Goal: Task Accomplishment & Management: Complete application form

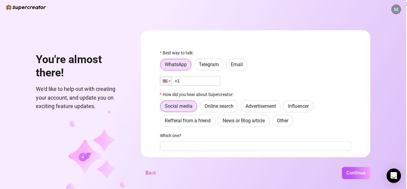
scroll to position [0, 5]
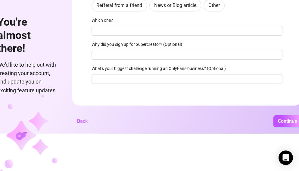
scroll to position [41, 0]
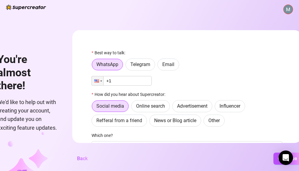
click at [20, 80] on h1 "You're almost there!" at bounding box center [27, 72] width 61 height 39
click at [31, 77] on h1 "You're almost there!" at bounding box center [27, 72] width 61 height 39
click at [83, 161] on span "Back" at bounding box center [82, 159] width 11 height 6
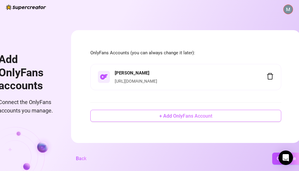
click at [177, 119] on span "+ Add OnlyFans Account" at bounding box center [185, 116] width 53 height 6
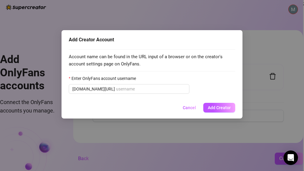
drag, startPoint x: 63, startPoint y: 148, endPoint x: 68, endPoint y: 140, distance: 9.2
click at [65, 149] on div "Add Creator Account Account name can be found in the URL input of a browser or …" at bounding box center [152, 85] width 304 height 171
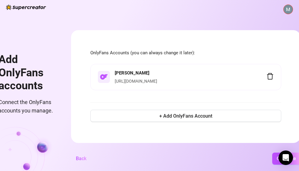
click at [93, 169] on div "Add OnlyFans accounts Connect the OnlyFans accounts you manage. OnlyFans Accoun…" at bounding box center [149, 85] width 299 height 171
click at [87, 161] on span "Back" at bounding box center [81, 159] width 11 height 6
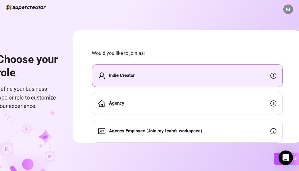
click at [106, 102] on icon "home" at bounding box center [101, 103] width 7 height 7
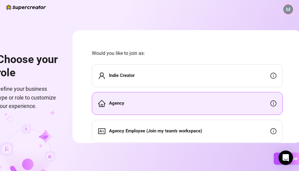
click at [109, 73] on div "Indie Creator" at bounding box center [116, 75] width 36 height 7
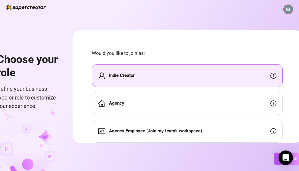
click at [110, 74] on div "Indie Creator" at bounding box center [116, 75] width 36 height 7
drag, startPoint x: 110, startPoint y: 74, endPoint x: 111, endPoint y: 77, distance: 3.2
click at [111, 77] on div "Indie Creator" at bounding box center [116, 75] width 36 height 7
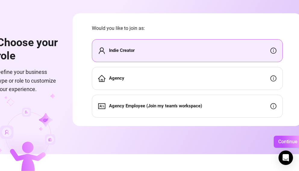
scroll to position [15, 0]
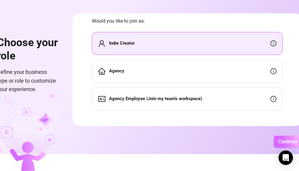
click at [287, 144] on span "Continue" at bounding box center [288, 142] width 19 height 6
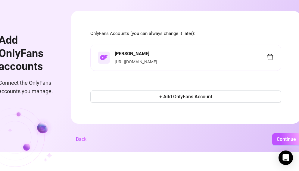
scroll to position [0, 0]
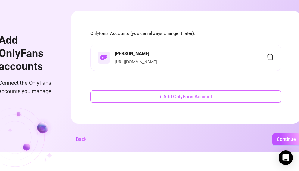
click at [179, 95] on button "+ Add OnlyFans Account" at bounding box center [185, 96] width 191 height 12
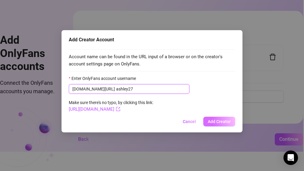
type input "ashley27"
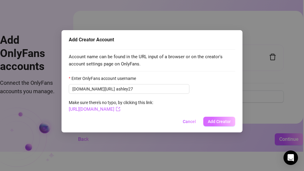
click at [219, 122] on span "Add Creator" at bounding box center [219, 121] width 23 height 5
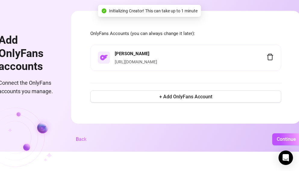
drag, startPoint x: 208, startPoint y: 101, endPoint x: 212, endPoint y: 93, distance: 9.1
click at [211, 93] on div "OnlyFans Accounts (you can always change it later): [PERSON_NAME] [URL][DOMAIN_…" at bounding box center [185, 67] width 191 height 74
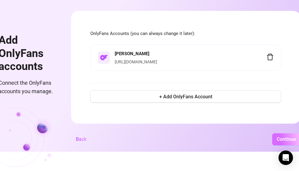
click at [285, 140] on button "Continue" at bounding box center [287, 139] width 28 height 12
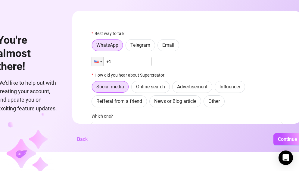
drag, startPoint x: 257, startPoint y: 118, endPoint x: 262, endPoint y: 134, distance: 17.0
click at [262, 134] on div "You're almost there! We'd like to help out with creating your account, and upda…" at bounding box center [149, 66] width 299 height 171
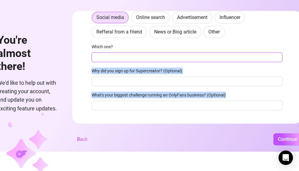
click at [234, 60] on input "Which one?" at bounding box center [187, 57] width 191 height 10
click at [235, 60] on input "Which one?" at bounding box center [187, 57] width 191 height 10
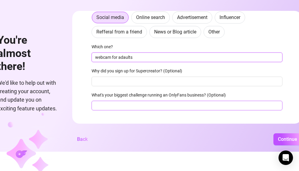
type input "webcam for adaults"
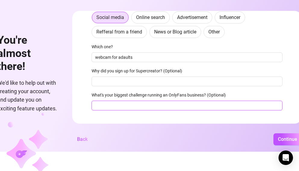
click at [223, 106] on input "What's your biggest challenge running an OnlyFans business? (Optional)" at bounding box center [187, 106] width 191 height 10
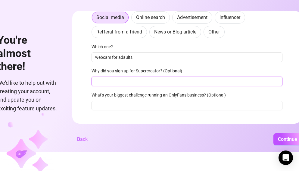
click at [184, 87] on div "Best way to talk: WhatsApp Telegram Email Phone +1 How did you hear about Super…" at bounding box center [187, 38] width 191 height 155
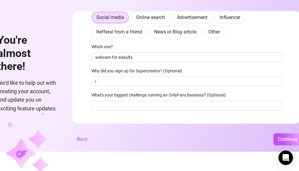
click at [191, 96] on label "What's your biggest challenge running an OnlyFans business? (Optional)" at bounding box center [161, 95] width 138 height 7
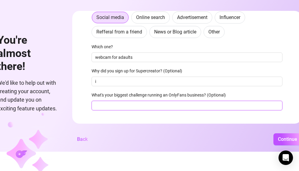
click at [191, 101] on input "What's your biggest challenge running an OnlyFans business? (Optional)" at bounding box center [187, 106] width 191 height 10
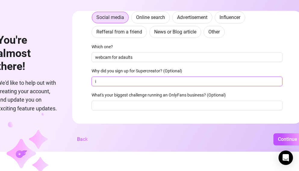
click at [161, 80] on input "i" at bounding box center [187, 82] width 191 height 10
type input "i want to be in the sex intastrey"
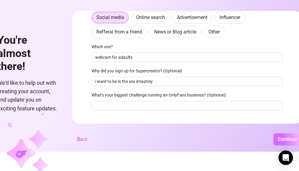
click at [282, 139] on button "Continue" at bounding box center [288, 139] width 28 height 12
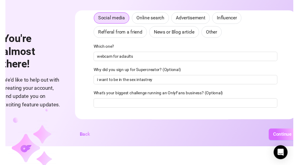
scroll to position [71, 0]
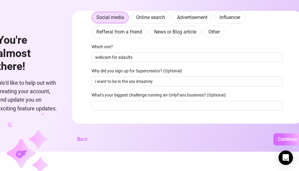
drag, startPoint x: 282, startPoint y: 139, endPoint x: 285, endPoint y: 144, distance: 6.0
click at [283, 139] on button "Continue" at bounding box center [288, 139] width 28 height 12
drag, startPoint x: 285, startPoint y: 144, endPoint x: 288, endPoint y: 150, distance: 6.8
click at [286, 145] on button "Continue" at bounding box center [288, 139] width 28 height 12
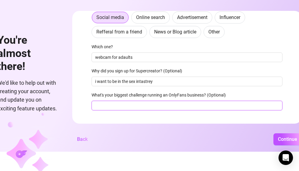
click at [140, 107] on input "What's your biggest challenge running an OnlyFans business? (Optional)" at bounding box center [187, 106] width 191 height 10
type input "not sure"
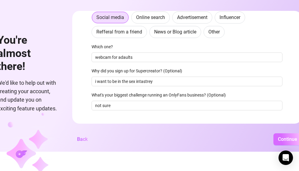
click at [280, 140] on button "Continue" at bounding box center [288, 139] width 28 height 12
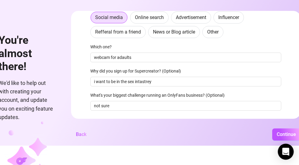
drag, startPoint x: 283, startPoint y: 140, endPoint x: 285, endPoint y: 150, distance: 11.0
click at [284, 140] on button "Continue" at bounding box center [287, 134] width 28 height 12
click at [285, 145] on body "You're almost there! We'd like to help out with creating your account, and upda…" at bounding box center [149, 63] width 299 height 165
drag, startPoint x: 287, startPoint y: 156, endPoint x: 265, endPoint y: 99, distance: 61.0
click at [265, 100] on body "You're almost there! We'd like to help out with creating your account, and upda…" at bounding box center [149, 63] width 299 height 165
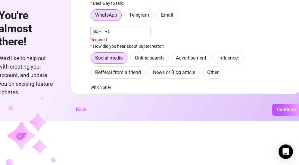
scroll to position [0, 0]
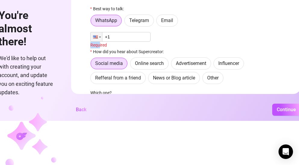
click at [103, 42] on div "Phone +1 Required" at bounding box center [185, 40] width 191 height 16
drag, startPoint x: 103, startPoint y: 41, endPoint x: 100, endPoint y: 38, distance: 4.5
click at [100, 38] on div at bounding box center [96, 36] width 11 height 9
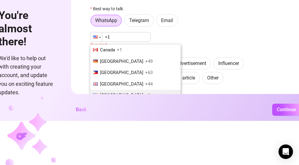
scroll to position [8, 0]
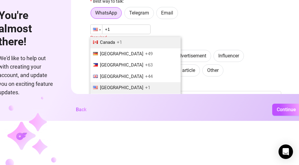
click at [112, 43] on span "Canada" at bounding box center [107, 41] width 15 height 5
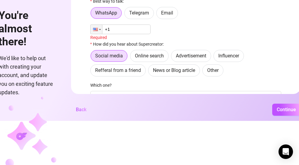
click at [112, 43] on label "How did you hear about Supercreator:" at bounding box center [128, 44] width 77 height 7
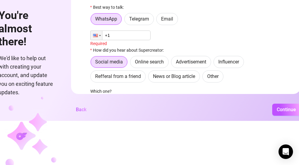
scroll to position [0, 0]
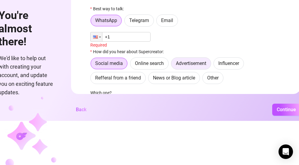
drag, startPoint x: 193, startPoint y: 62, endPoint x: 193, endPoint y: 58, distance: 4.6
click at [193, 60] on label "Advertisement" at bounding box center [191, 63] width 40 height 12
click at [173, 65] on input "Advertisement" at bounding box center [173, 65] width 0 height 0
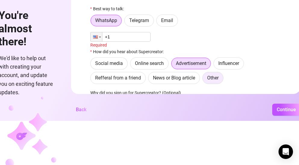
click at [216, 77] on span "Other" at bounding box center [212, 78] width 11 height 6
click at [204, 79] on input "Other" at bounding box center [204, 79] width 0 height 0
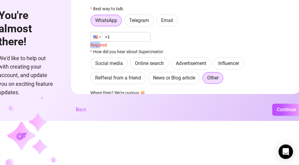
click at [102, 42] on div at bounding box center [96, 37] width 12 height 10
click at [99, 39] on div at bounding box center [96, 36] width 11 height 9
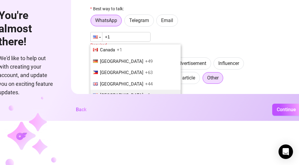
click at [100, 44] on li "Canada +1" at bounding box center [135, 49] width 90 height 11
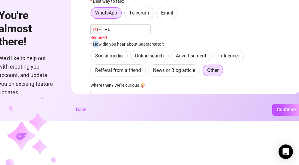
click at [103, 45] on label "How did you hear about Supercreator:" at bounding box center [128, 44] width 77 height 7
click at [98, 22] on div "Best way to talk: WhatsApp Telegram Email Phone +1 Required How did you hear ab…" at bounding box center [185, 76] width 191 height 156
click at [102, 29] on div at bounding box center [96, 29] width 11 height 9
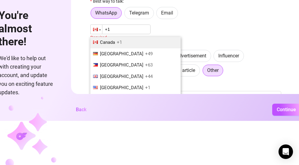
drag, startPoint x: 121, startPoint y: 30, endPoint x: 121, endPoint y: 27, distance: 3.3
click at [121, 27] on input "+1" at bounding box center [120, 29] width 60 height 10
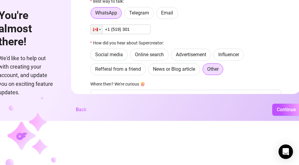
click at [137, 32] on input "+1 (519) 301" at bounding box center [120, 29] width 60 height 10
type input "[PHONE_NUMBER]"
click at [286, 109] on button "Continue" at bounding box center [287, 109] width 28 height 12
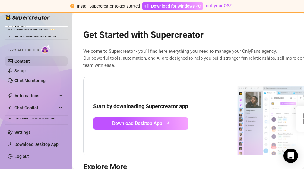
click at [20, 59] on link "Content" at bounding box center [21, 61] width 15 height 5
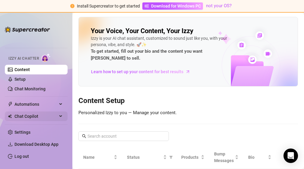
click at [58, 116] on div "Chat Copilot" at bounding box center [36, 117] width 63 height 10
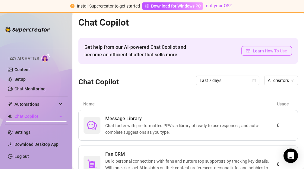
click at [273, 48] on span "Learn How To Use" at bounding box center [270, 51] width 34 height 7
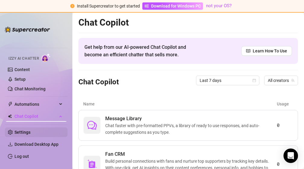
drag, startPoint x: 56, startPoint y: 120, endPoint x: 59, endPoint y: 134, distance: 14.2
click at [58, 131] on div "Setup Creator Analytics Team Analytics Purchase Subscription Izzy AI Chatter Co…" at bounding box center [36, 90] width 63 height 146
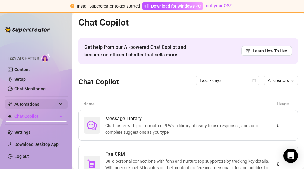
click at [19, 103] on span "Automations" at bounding box center [35, 104] width 43 height 10
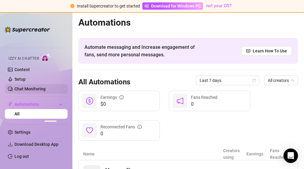
click at [31, 90] on link "Chat Monitoring" at bounding box center [29, 89] width 31 height 5
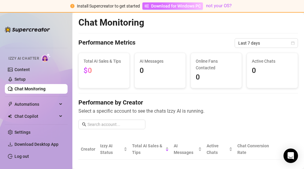
drag, startPoint x: 168, startPoint y: 6, endPoint x: 175, endPoint y: 6, distance: 6.9
click at [169, 6] on span "Download for Windows PC" at bounding box center [176, 6] width 50 height 7
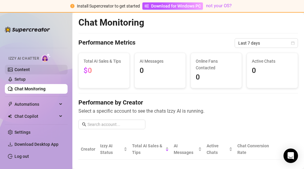
click at [17, 67] on link "Content" at bounding box center [21, 69] width 15 height 5
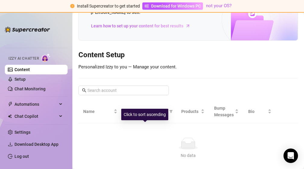
scroll to position [68, 0]
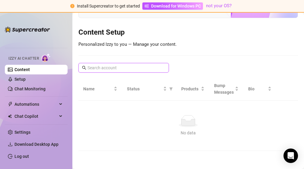
click at [144, 68] on input "text" at bounding box center [123, 68] width 73 height 7
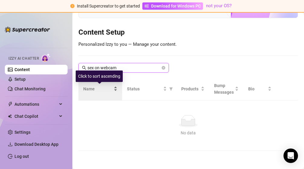
type input "sex on webcam"
click at [108, 89] on span "Name" at bounding box center [97, 89] width 29 height 7
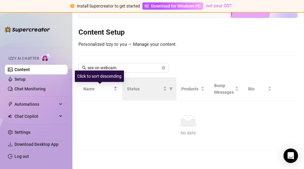
drag, startPoint x: 115, startPoint y: 86, endPoint x: 121, endPoint y: 93, distance: 8.8
click at [117, 89] on div "Name" at bounding box center [100, 89] width 34 height 7
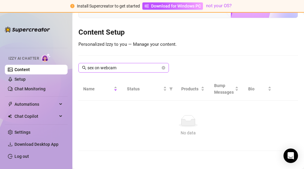
drag, startPoint x: 81, startPoint y: 70, endPoint x: 87, endPoint y: 68, distance: 6.0
click at [86, 68] on span "sex on webcam" at bounding box center [123, 68] width 90 height 10
drag, startPoint x: 87, startPoint y: 68, endPoint x: 96, endPoint y: 74, distance: 10.4
click at [95, 74] on div "Your Voice, Your Content, Your [PERSON_NAME] is your AI chat assistant, customi…" at bounding box center [187, 49] width 219 height 203
click at [83, 68] on icon "search" at bounding box center [84, 68] width 4 height 4
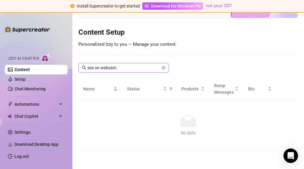
click at [83, 68] on icon "search" at bounding box center [84, 68] width 4 height 4
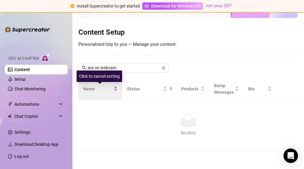
click at [90, 88] on span "Name" at bounding box center [97, 89] width 29 height 7
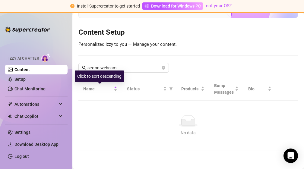
drag, startPoint x: 80, startPoint y: 94, endPoint x: 189, endPoint y: 124, distance: 113.6
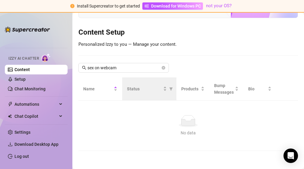
drag, startPoint x: 189, startPoint y: 124, endPoint x: 129, endPoint y: 93, distance: 67.7
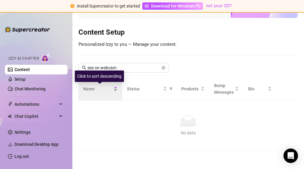
drag, startPoint x: 129, startPoint y: 93, endPoint x: 115, endPoint y: 86, distance: 16.0
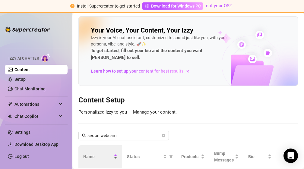
scroll to position [0, 0]
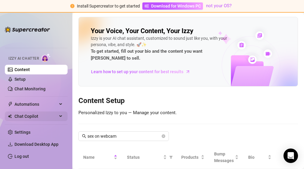
click at [39, 120] on span "Chat Copilot" at bounding box center [35, 117] width 43 height 10
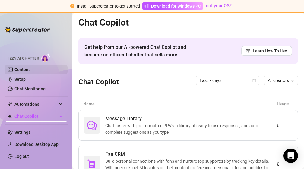
click at [21, 71] on link "Content" at bounding box center [21, 69] width 15 height 5
click at [22, 72] on link "Content" at bounding box center [21, 69] width 15 height 5
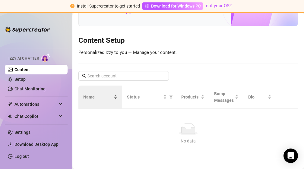
scroll to position [68, 0]
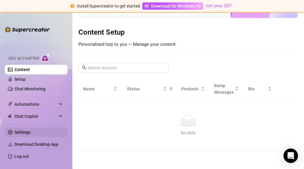
click at [30, 135] on link "Settings" at bounding box center [22, 132] width 16 height 5
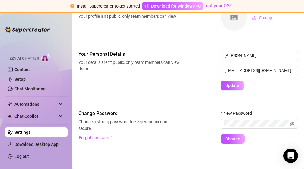
scroll to position [43, 0]
click at [34, 90] on link "Chat Monitoring" at bounding box center [29, 89] width 31 height 5
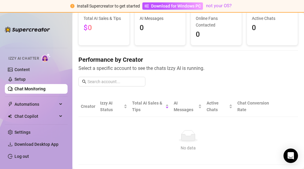
scroll to position [43, 0]
drag, startPoint x: 88, startPoint y: 39, endPoint x: 0, endPoint y: 149, distance: 140.9
click at [2, 102] on aside "Setup Creator Analytics Team Analytics Purchase Subscription Izzy AI Chatter Co…" at bounding box center [36, 90] width 72 height 157
